Goal: Task Accomplishment & Management: Use online tool/utility

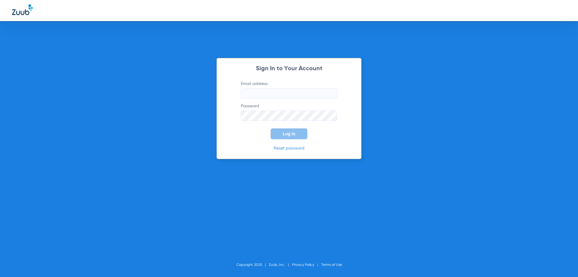
type input "[EMAIL_ADDRESS][DOMAIN_NAME]"
click at [284, 126] on form "Email address [EMAIL_ADDRESS][DOMAIN_NAME] Password Log In" at bounding box center [289, 110] width 114 height 58
click at [286, 133] on span "Log In" at bounding box center [289, 133] width 13 height 5
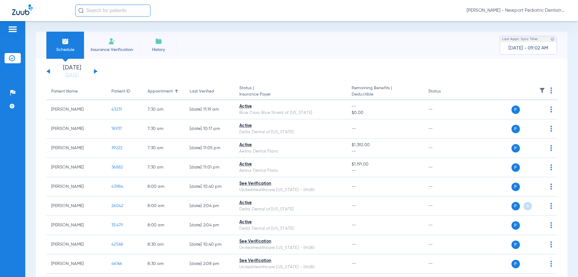
click at [96, 72] on button at bounding box center [96, 71] width 4 height 5
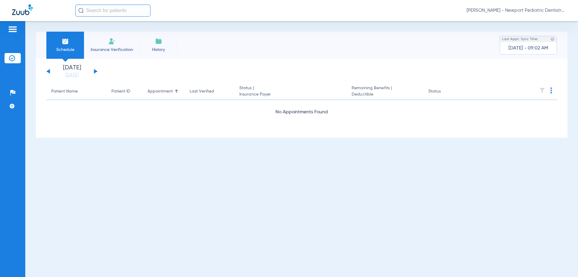
click at [96, 72] on button at bounding box center [96, 71] width 4 height 5
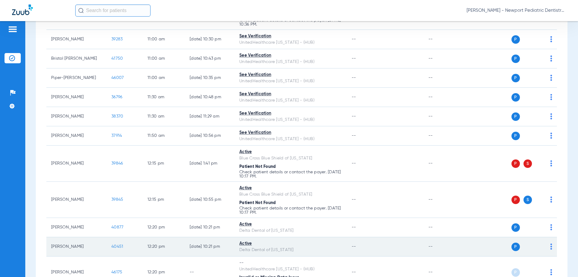
scroll to position [662, 0]
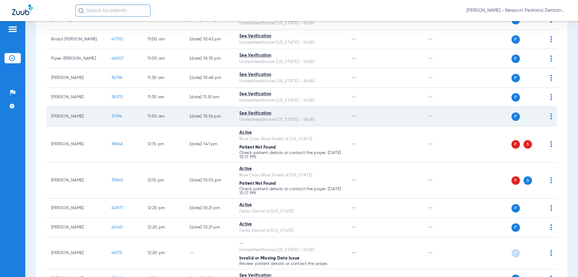
click at [550, 116] on img at bounding box center [551, 116] width 2 height 6
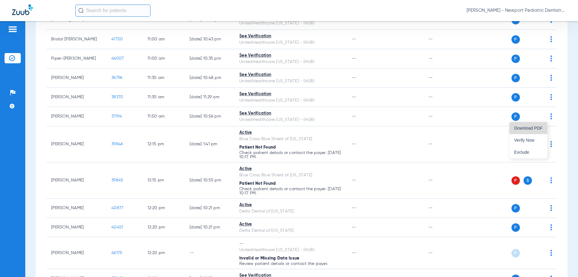
click at [535, 125] on button "Download PDF" at bounding box center [528, 128] width 38 height 12
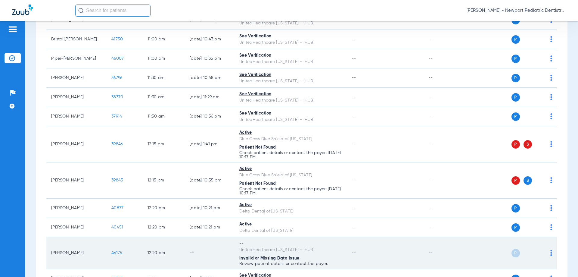
click at [231, 262] on td "--" at bounding box center [210, 253] width 50 height 32
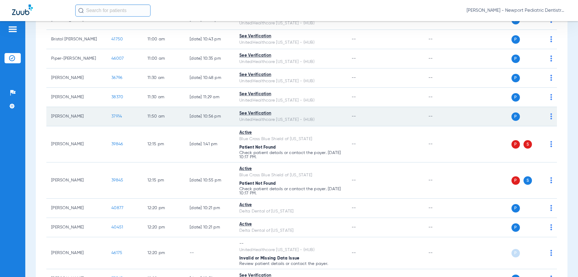
click at [115, 116] on span "37914" at bounding box center [116, 116] width 11 height 4
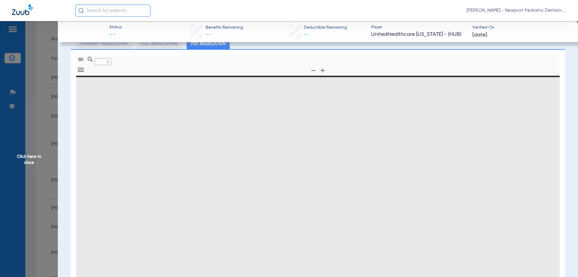
scroll to position [87, 0]
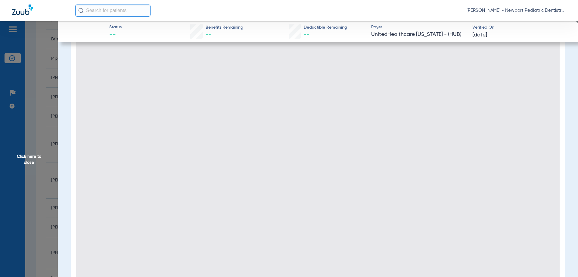
type input "0"
select select "page-width"
type input "1"
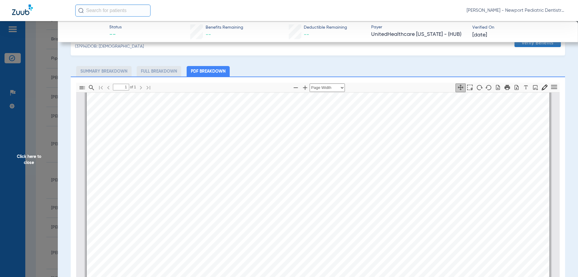
scroll to position [0, 0]
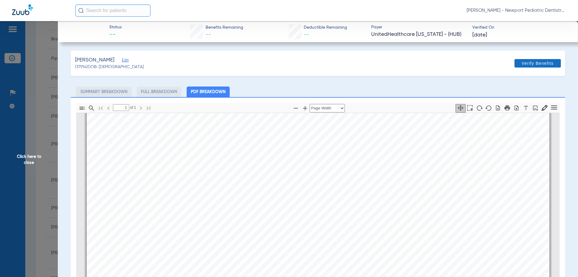
click at [539, 68] on span at bounding box center [537, 63] width 46 height 14
click at [30, 151] on span "Click here to close" at bounding box center [29, 159] width 58 height 277
